Goal: Information Seeking & Learning: Compare options

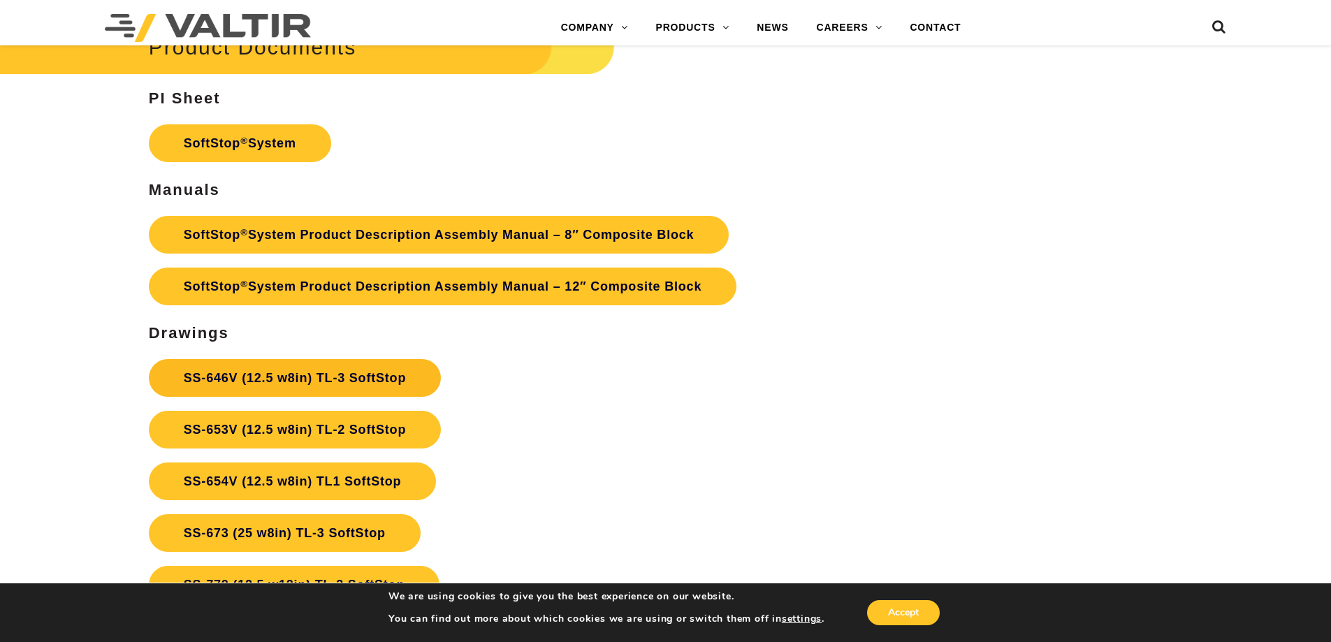
scroll to position [5031, 0]
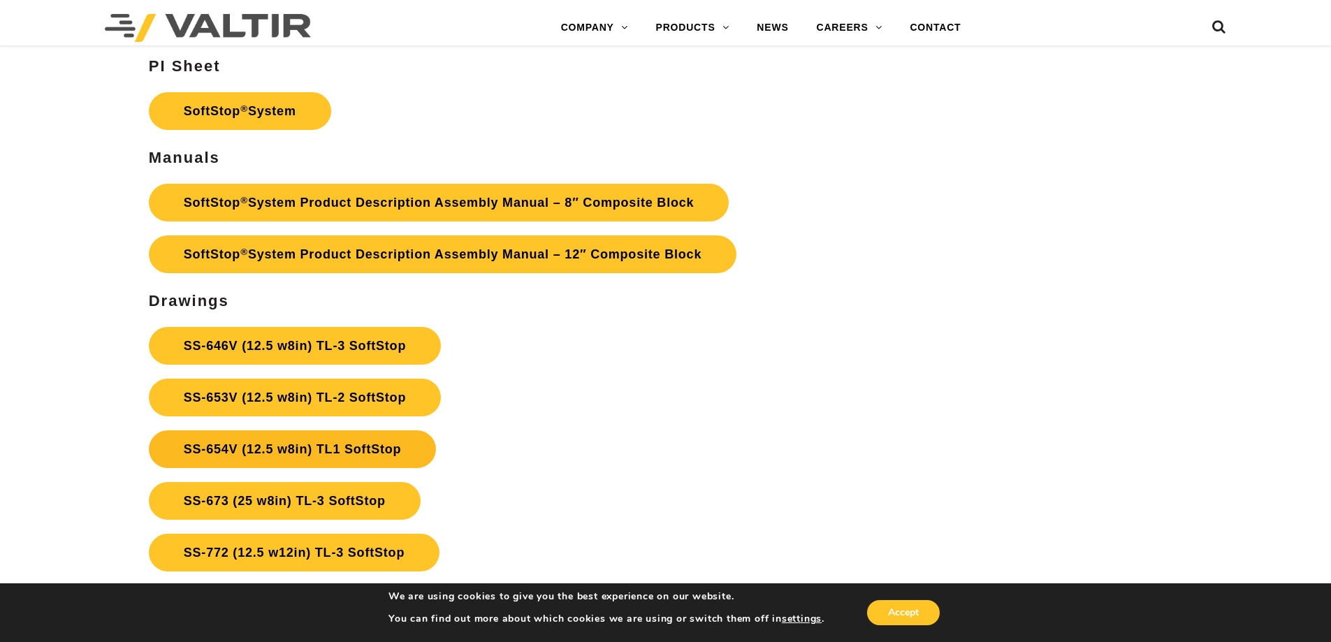
click at [383, 444] on link "SS-654V (12.5 w8in) TL1 SoftStop" at bounding box center [293, 449] width 288 height 38
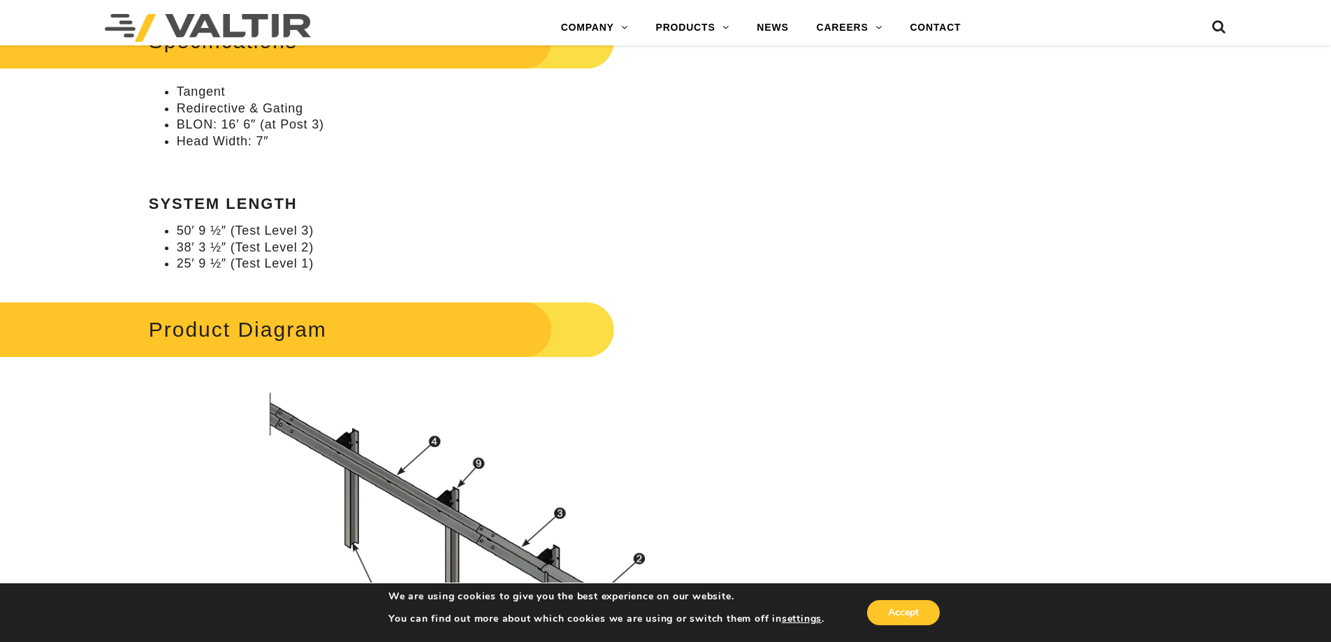
scroll to position [954, 0]
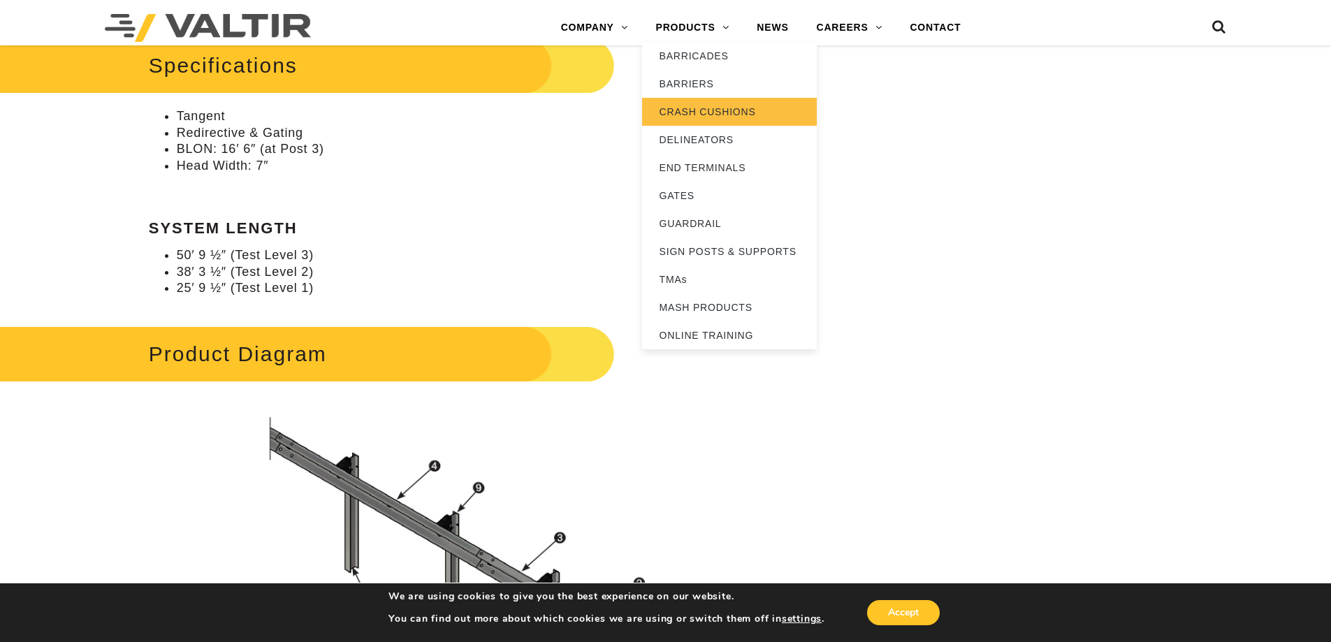
click at [706, 109] on link "CRASH CUSHIONS" at bounding box center [729, 112] width 175 height 28
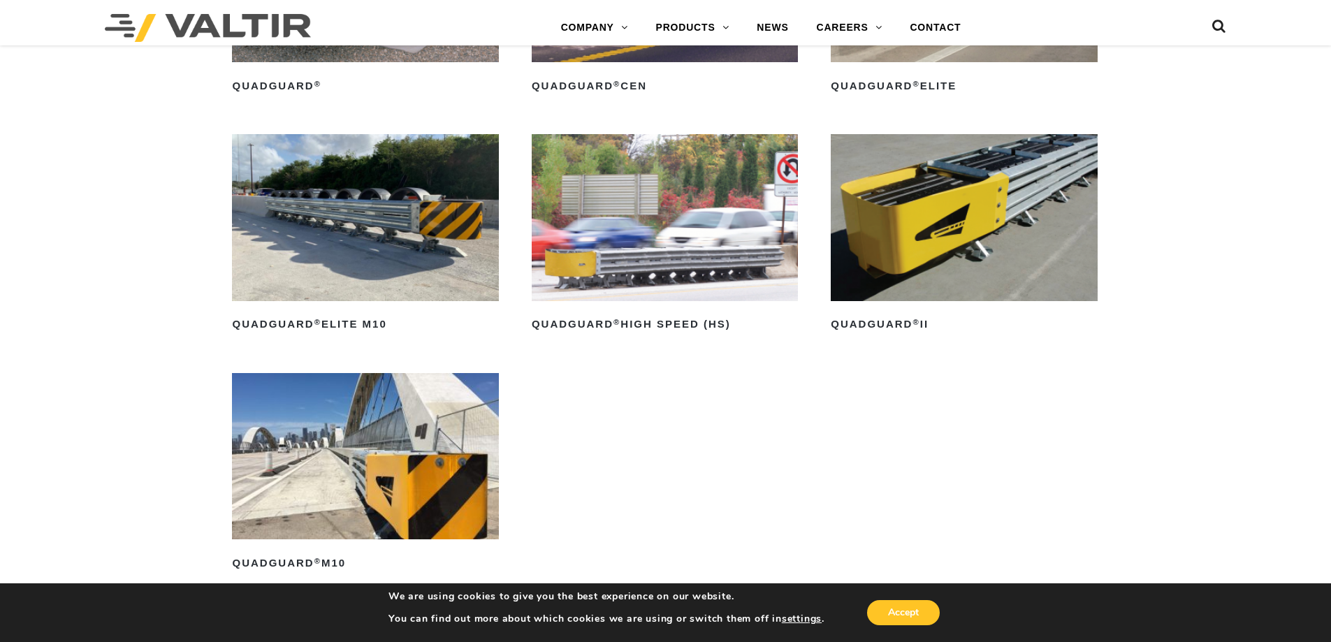
scroll to position [1258, 0]
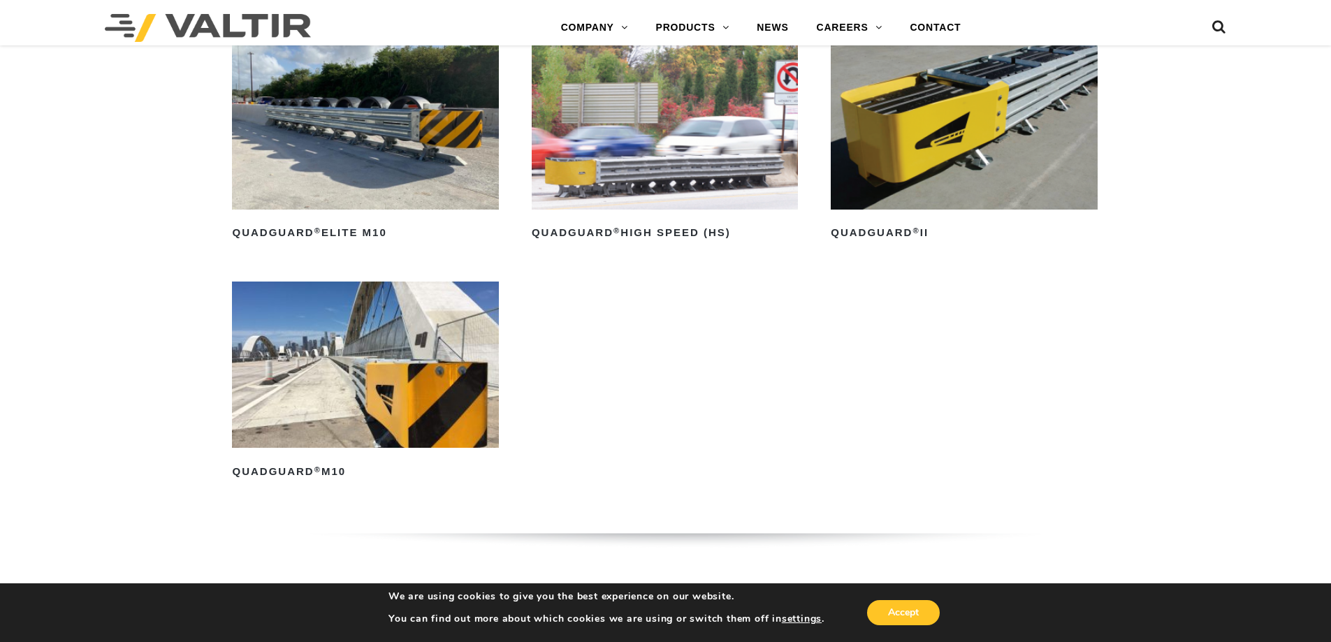
click at [415, 407] on img at bounding box center [365, 365] width 266 height 166
click at [646, 166] on img at bounding box center [665, 126] width 266 height 166
click at [377, 131] on img at bounding box center [365, 126] width 266 height 166
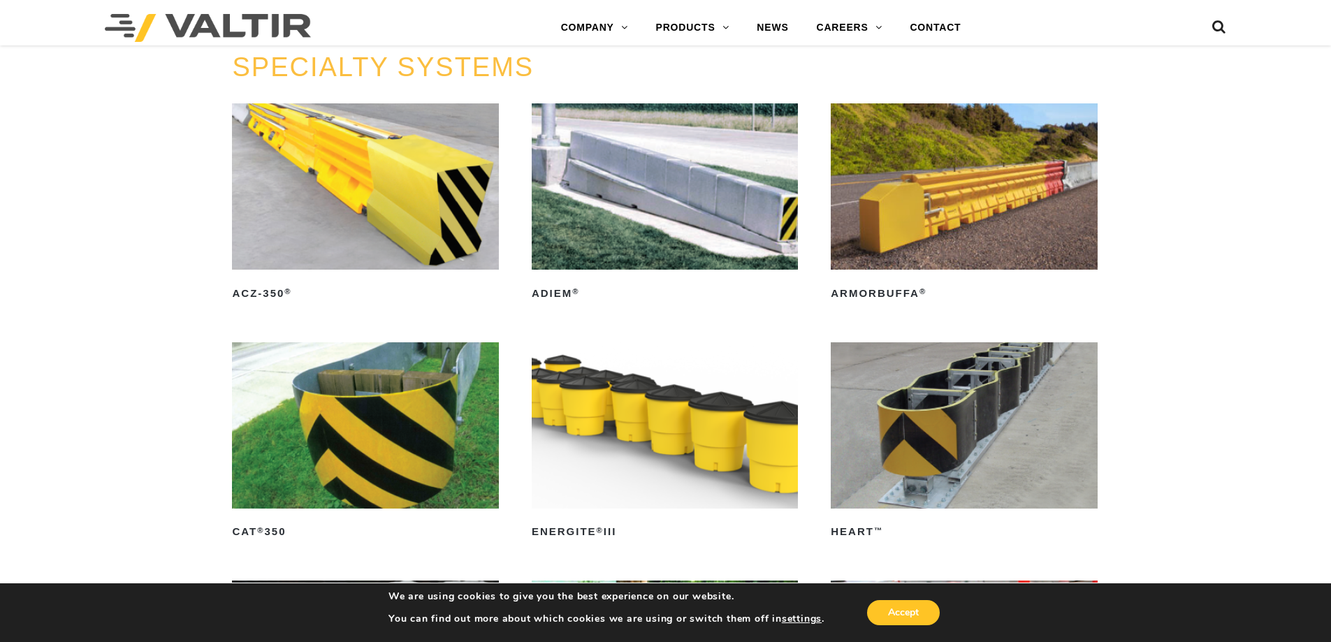
scroll to position [3773, 0]
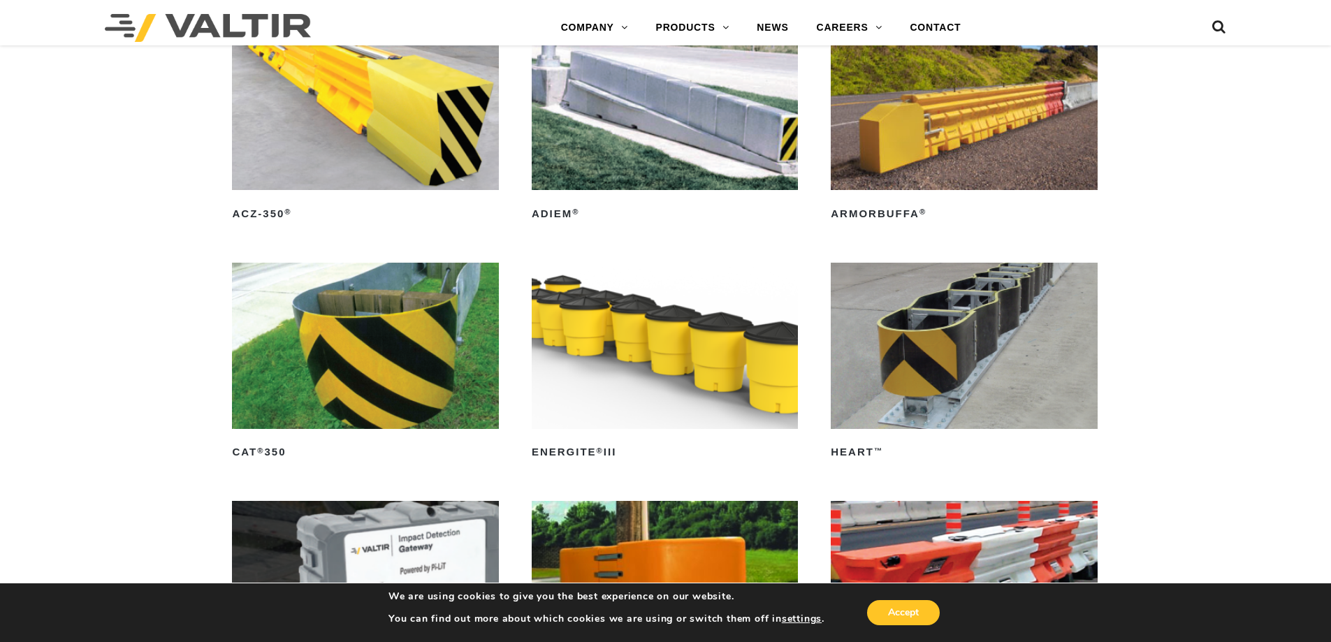
click at [403, 363] on img at bounding box center [365, 346] width 266 height 166
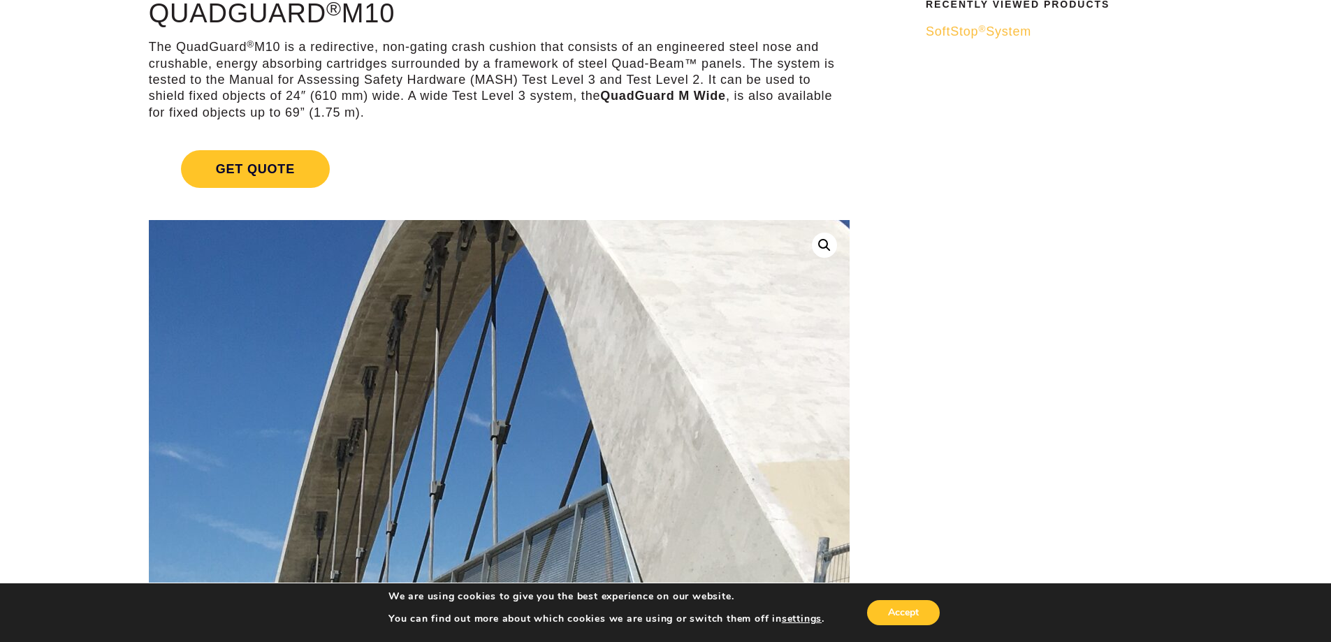
scroll to position [70, 0]
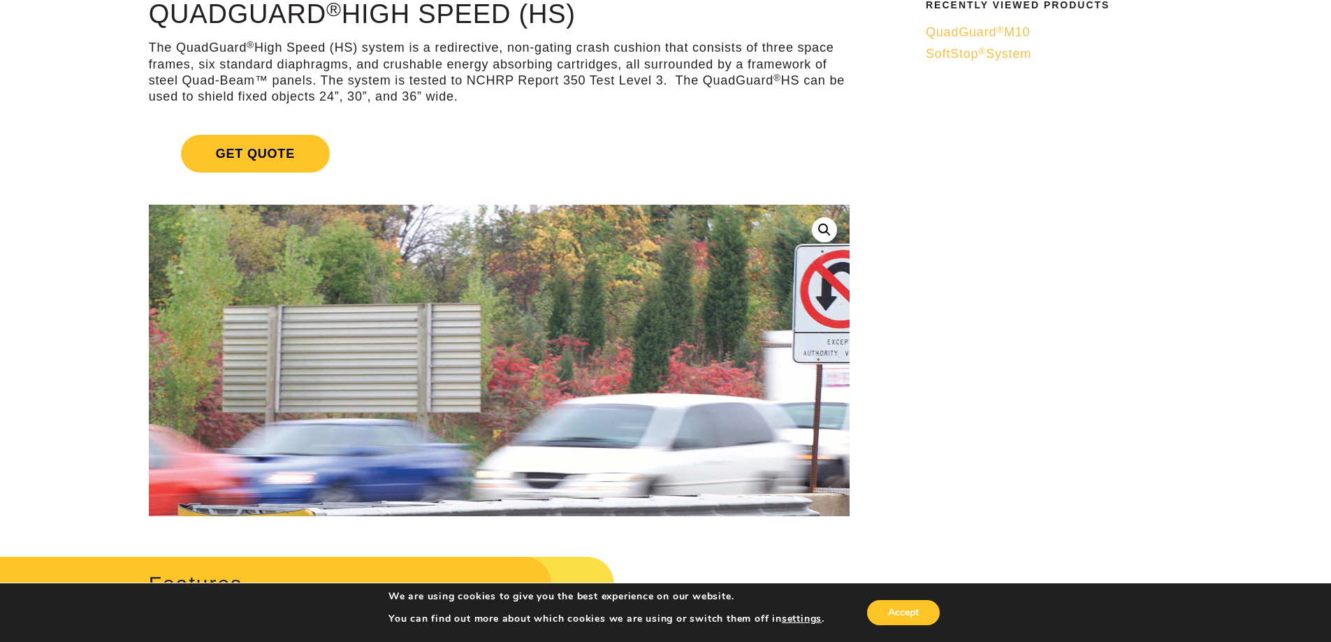
scroll to position [140, 0]
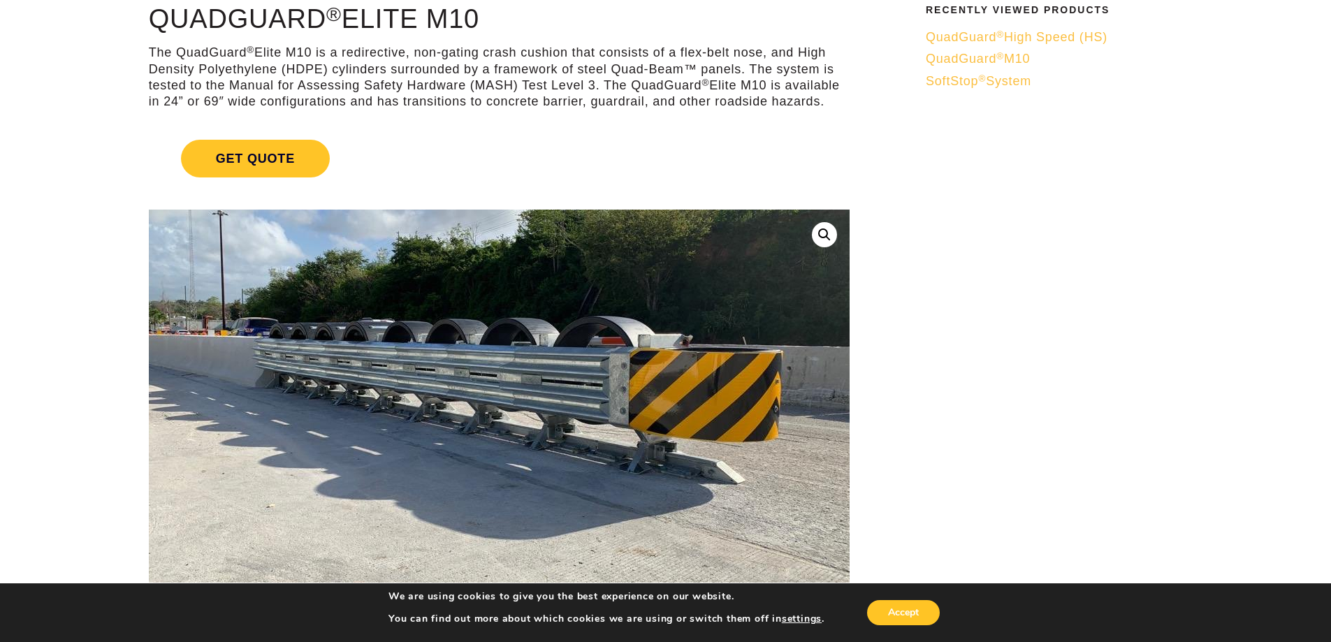
scroll to position [140, 0]
